Goal: Information Seeking & Learning: Learn about a topic

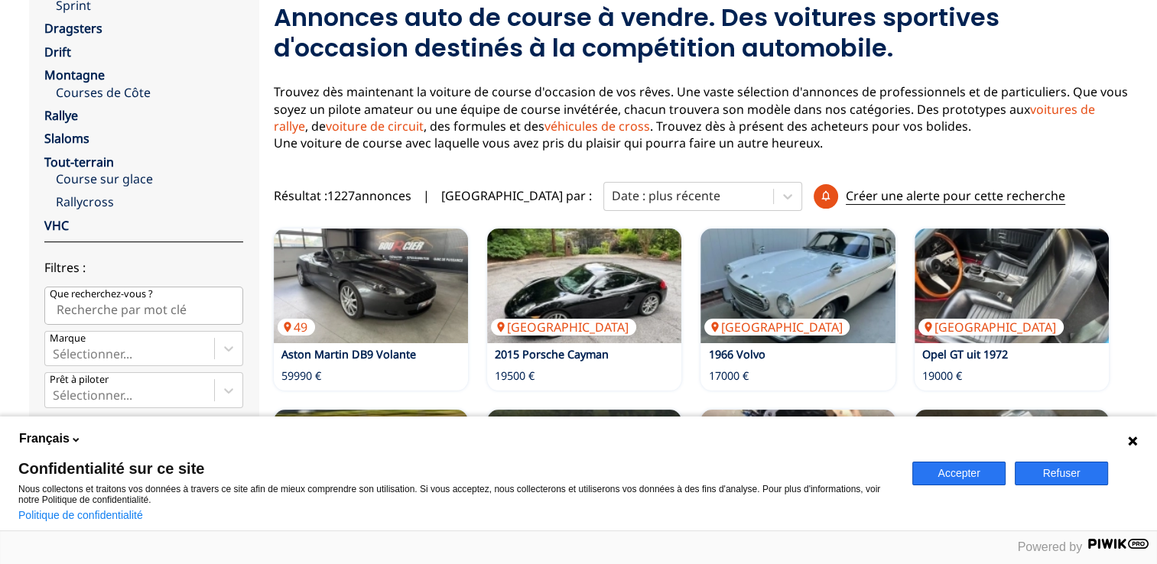
scroll to position [203, 0]
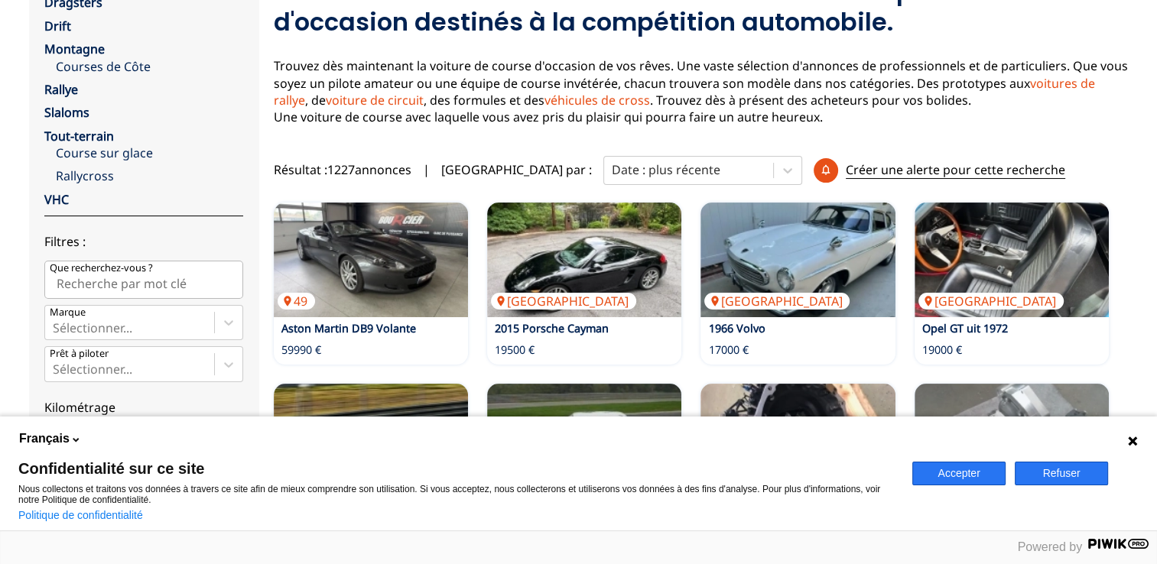
drag, startPoint x: 973, startPoint y: 474, endPoint x: 942, endPoint y: 460, distance: 34.2
click at [973, 474] on button "Accepter" at bounding box center [958, 474] width 93 height 24
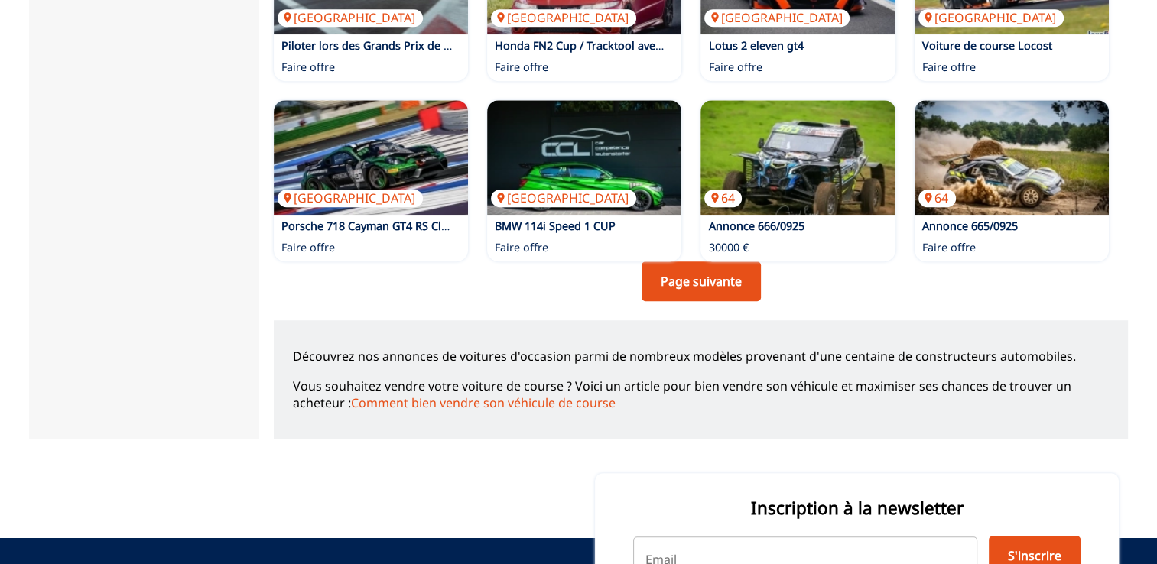
scroll to position [1224, 0]
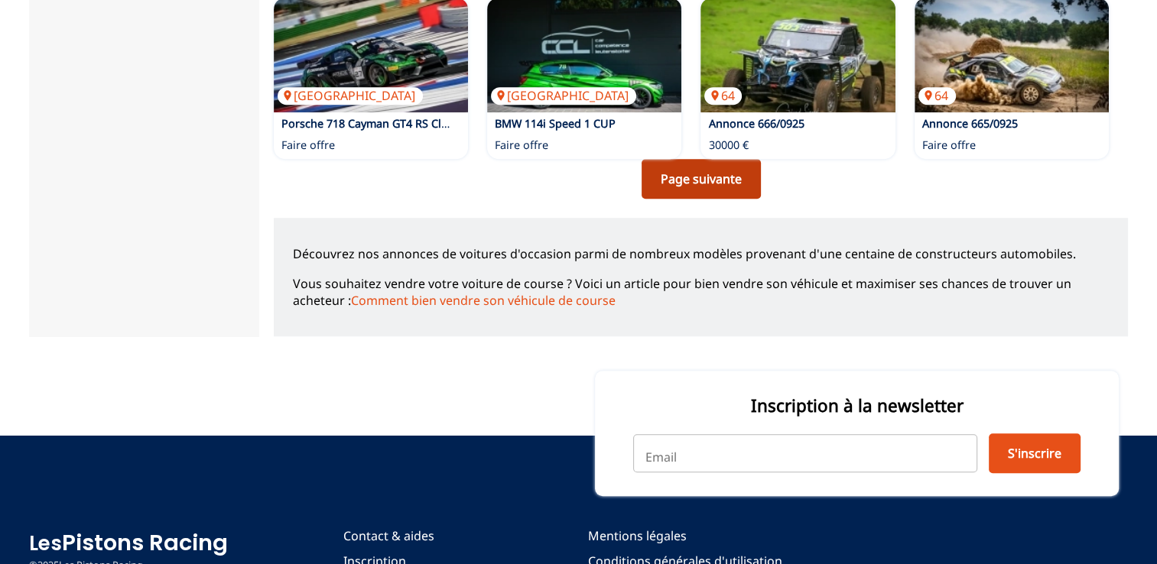
click at [706, 185] on link "Page suivante" at bounding box center [701, 179] width 119 height 40
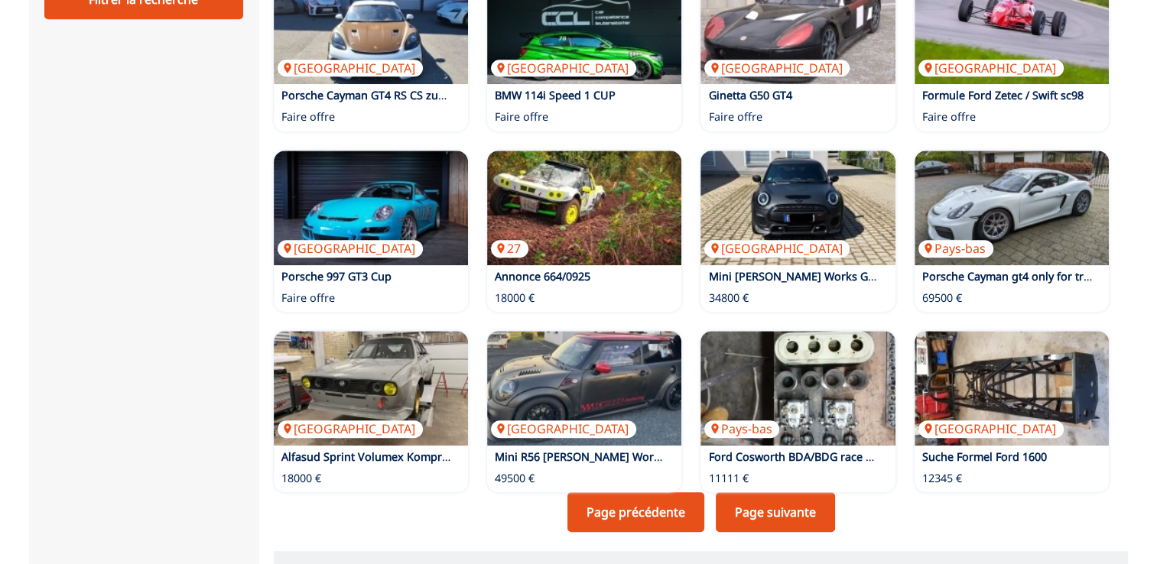
scroll to position [1224, 0]
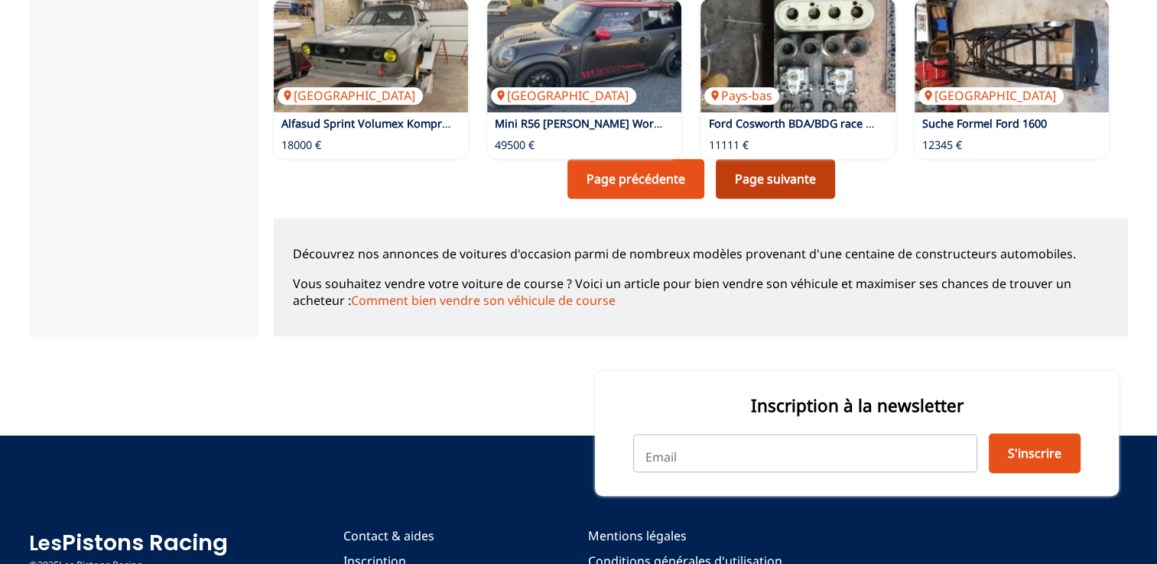
click at [774, 194] on link "Page suivante" at bounding box center [775, 179] width 119 height 40
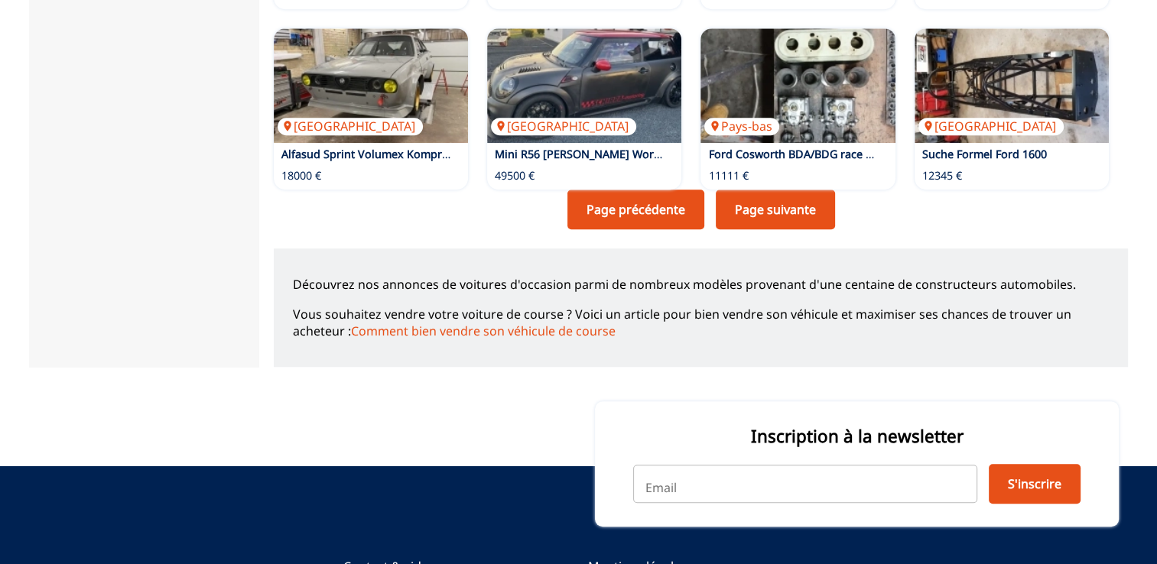
scroll to position [1224, 0]
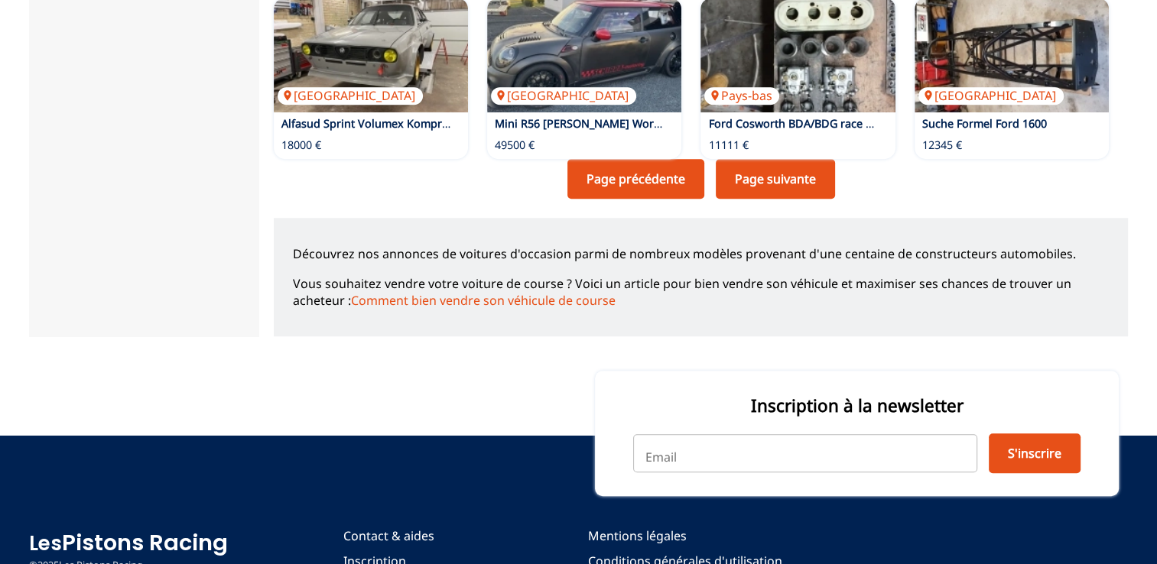
click at [776, 191] on link "Page suivante" at bounding box center [775, 179] width 119 height 40
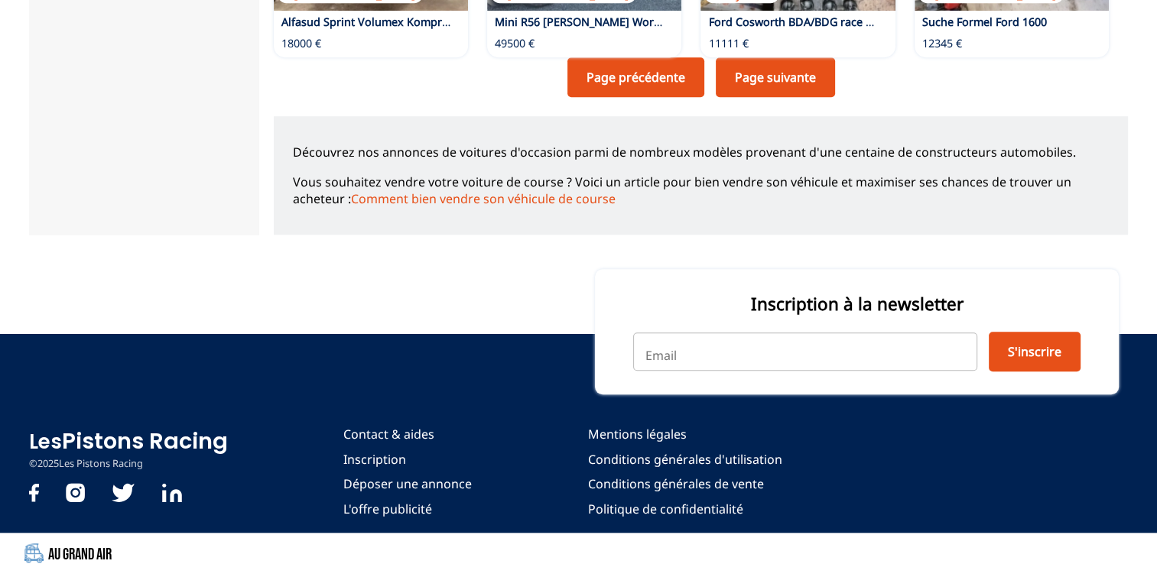
scroll to position [1224, 0]
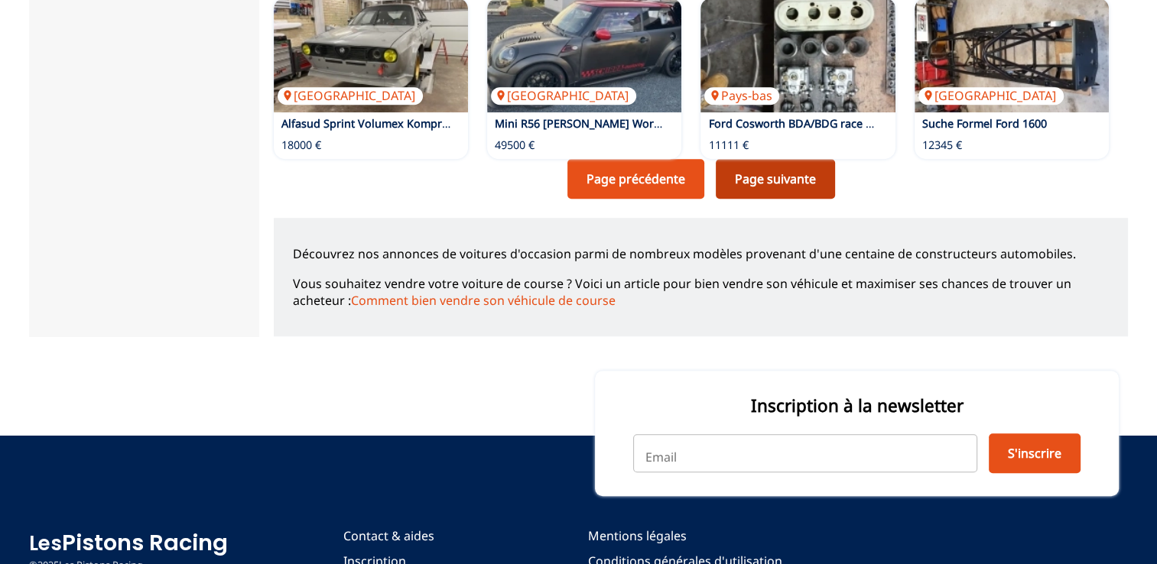
click at [774, 185] on link "Page suivante" at bounding box center [775, 179] width 119 height 40
